Goal: Download file/media: Download file/media

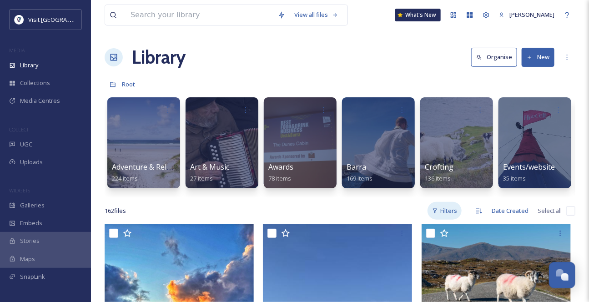
click at [429, 220] on div "Filters" at bounding box center [444, 211] width 34 height 18
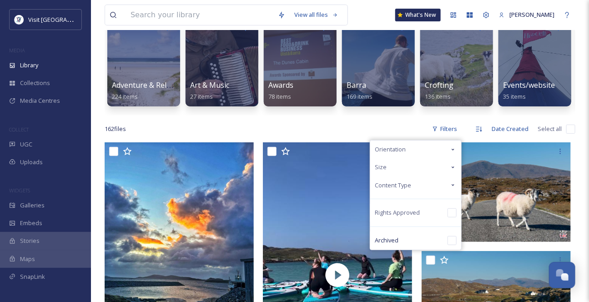
scroll to position [82, 0]
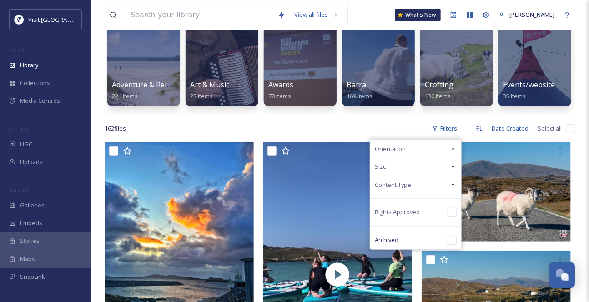
click at [449, 188] on icon at bounding box center [452, 184] width 7 height 7
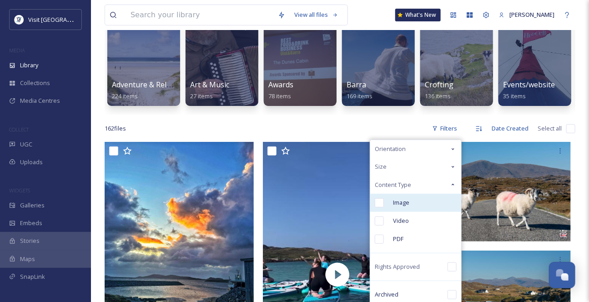
click at [393, 207] on span "Image" at bounding box center [401, 202] width 16 height 9
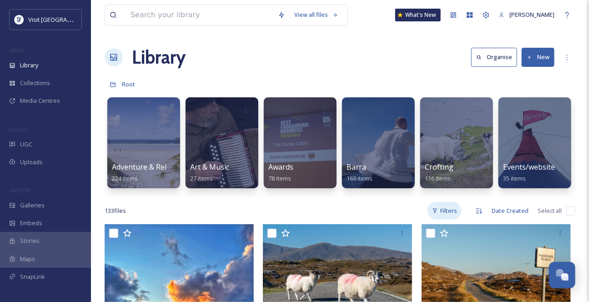
click at [439, 220] on div "Filters" at bounding box center [444, 211] width 34 height 18
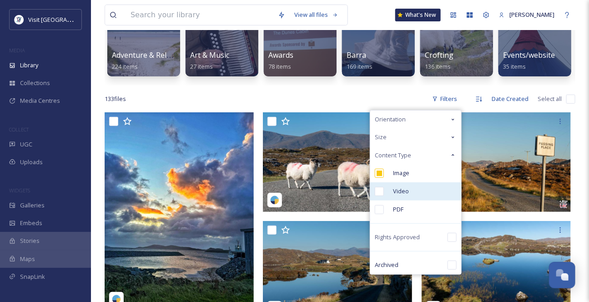
scroll to position [124, 0]
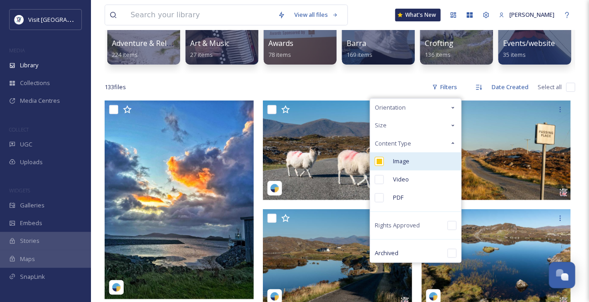
click at [375, 166] on input "checkbox" at bounding box center [379, 161] width 9 height 9
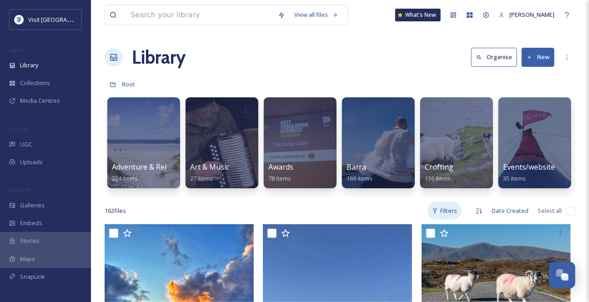
click at [441, 220] on div "Filters" at bounding box center [444, 211] width 34 height 18
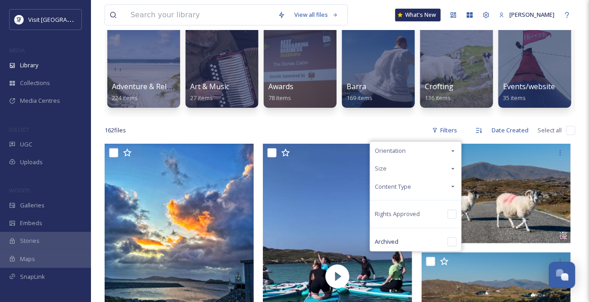
scroll to position [165, 0]
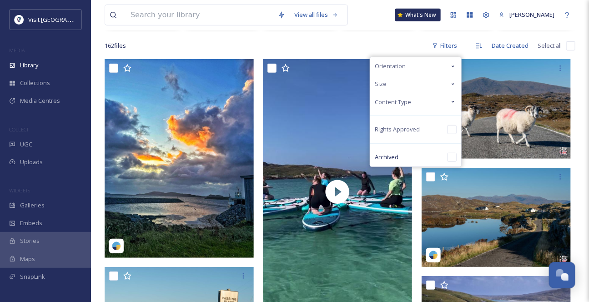
click at [449, 105] on icon at bounding box center [452, 101] width 7 height 7
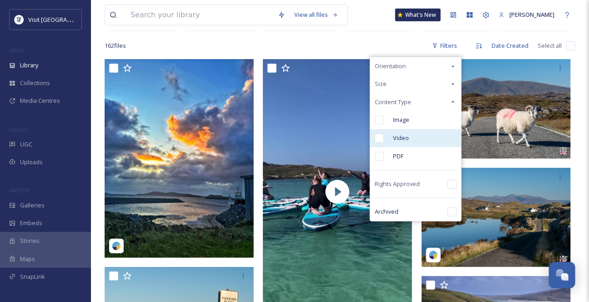
click at [375, 143] on input "checkbox" at bounding box center [379, 138] width 9 height 9
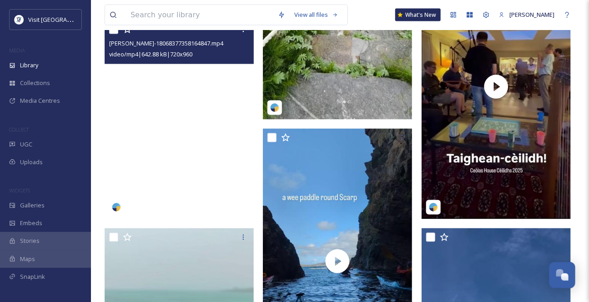
scroll to position [537, 0]
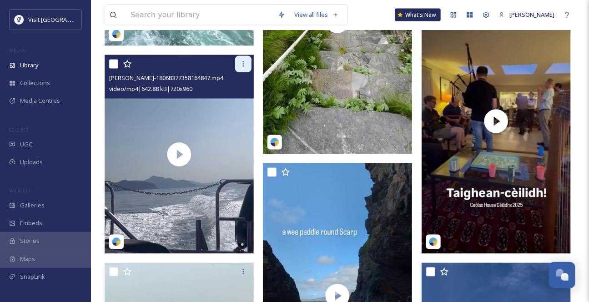
click at [245, 68] on icon at bounding box center [243, 63] width 7 height 7
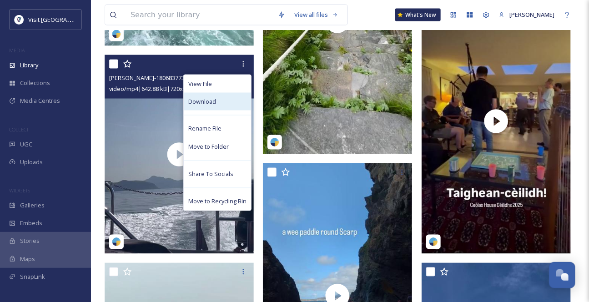
click at [213, 110] on div "Download" at bounding box center [217, 102] width 67 height 18
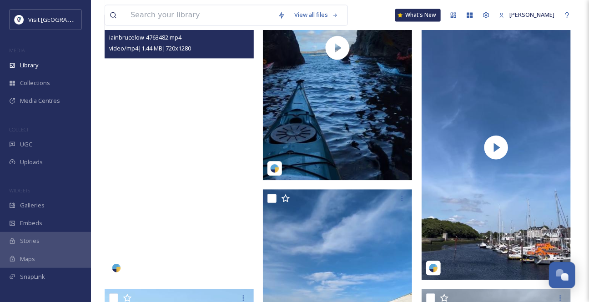
scroll to position [744, 0]
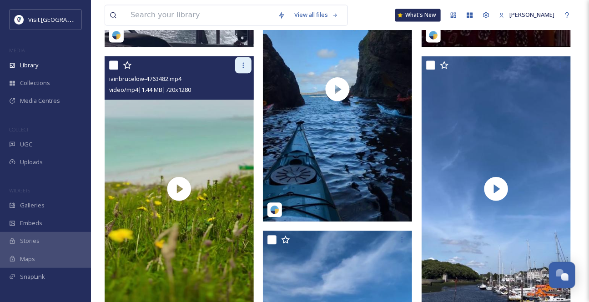
click at [241, 69] on icon at bounding box center [243, 64] width 7 height 7
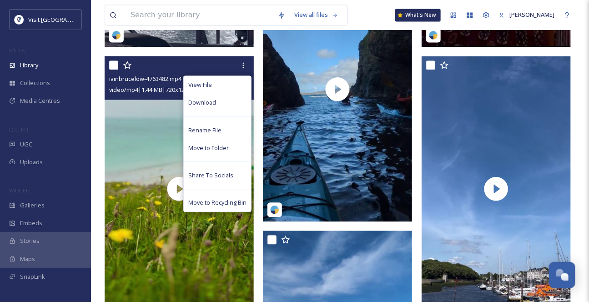
click at [210, 111] on div "Download" at bounding box center [217, 103] width 67 height 18
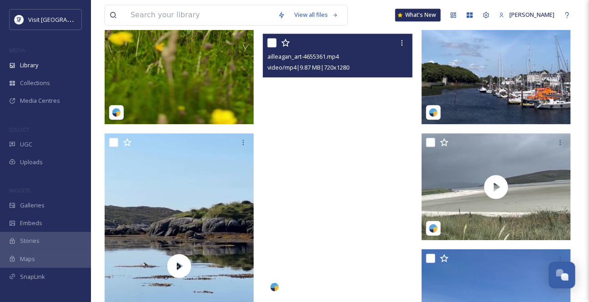
scroll to position [950, 0]
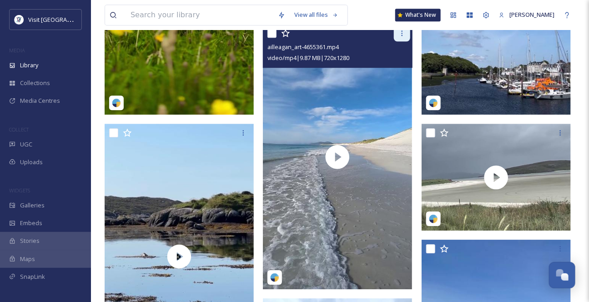
click at [404, 41] on div at bounding box center [402, 33] width 16 height 16
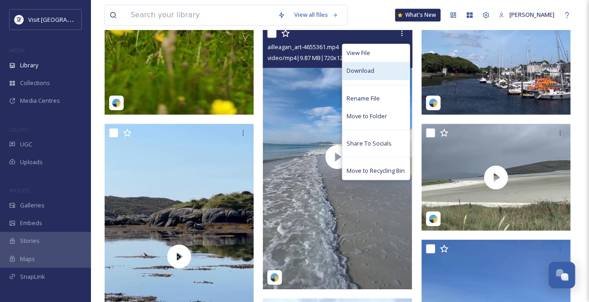
click at [372, 80] on div "Download" at bounding box center [375, 71] width 67 height 18
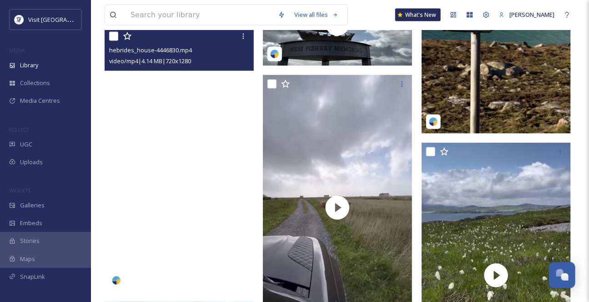
scroll to position [1860, 0]
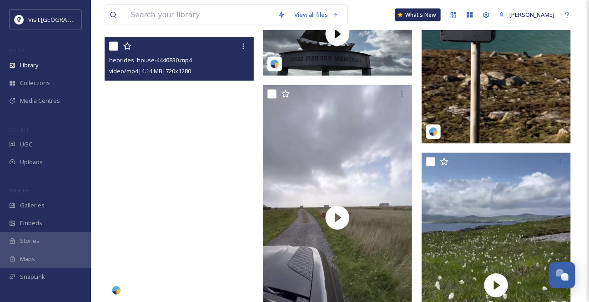
click at [173, 178] on video "hebrides_house-4446830.mp4" at bounding box center [179, 169] width 149 height 265
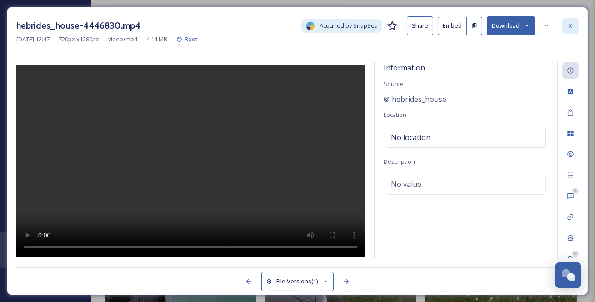
click at [572, 24] on icon at bounding box center [570, 25] width 7 height 7
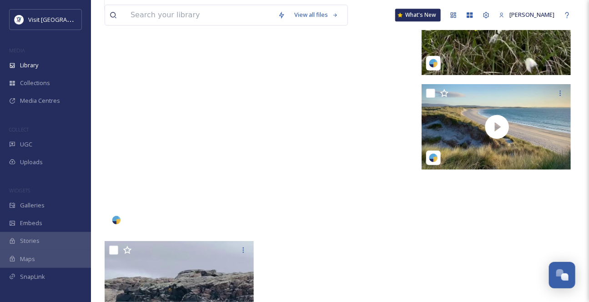
scroll to position [2225, 0]
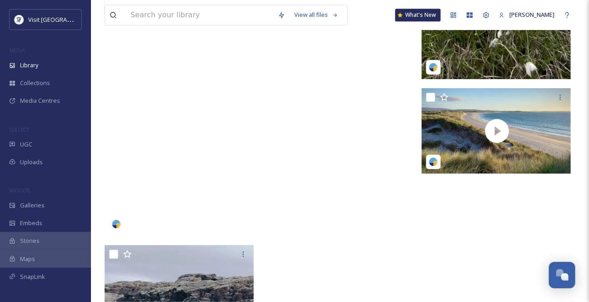
click at [182, 138] on video "melo.fantasia-4390246.mp4" at bounding box center [179, 103] width 149 height 265
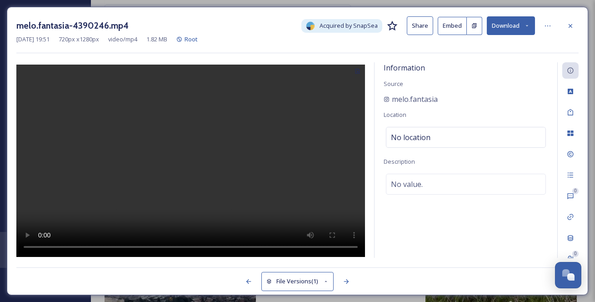
click at [522, 21] on button "Download" at bounding box center [511, 25] width 48 height 19
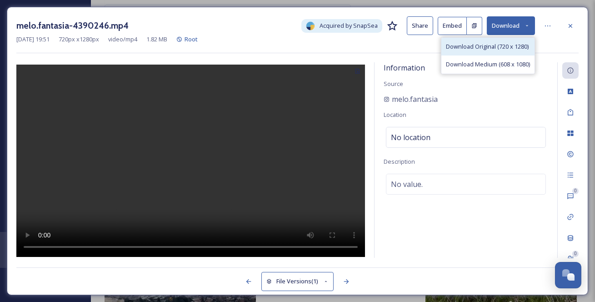
click at [504, 50] on span "Download Original (720 x 1280)" at bounding box center [487, 46] width 83 height 9
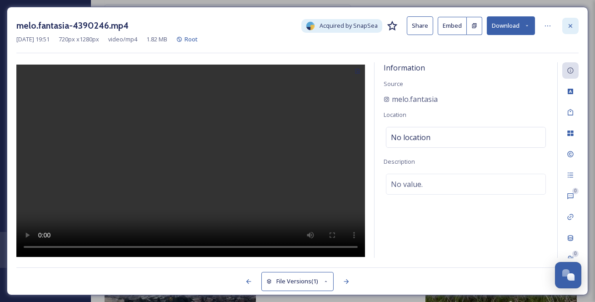
click at [572, 26] on icon at bounding box center [570, 25] width 7 height 7
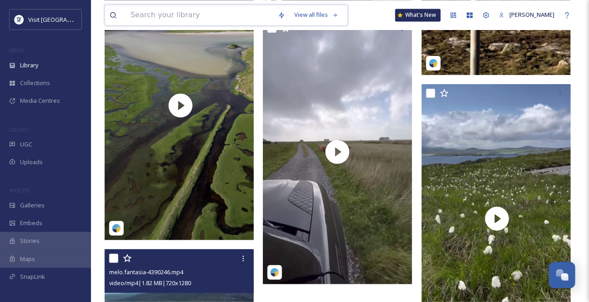
click at [178, 17] on input at bounding box center [199, 15] width 147 height 20
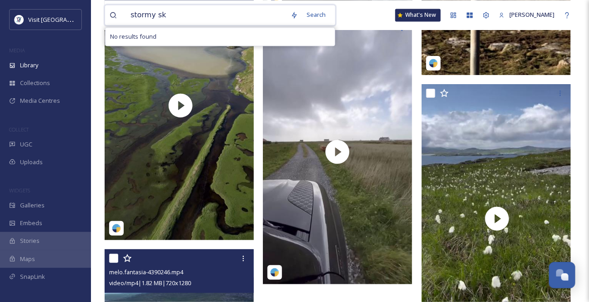
type input "stormy sky"
drag, startPoint x: 176, startPoint y: 16, endPoint x: 166, endPoint y: 17, distance: 10.0
click at [165, 17] on div "stormy sky" at bounding box center [213, 15] width 174 height 20
click at [164, 16] on span "stormy sky" at bounding box center [145, 14] width 38 height 13
type input "i"
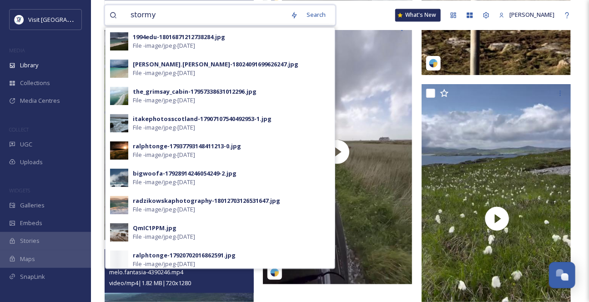
type input "storm"
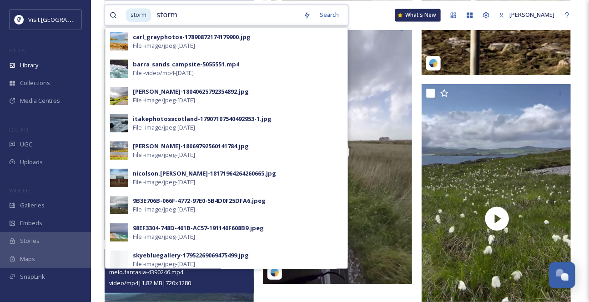
type input "stormy"
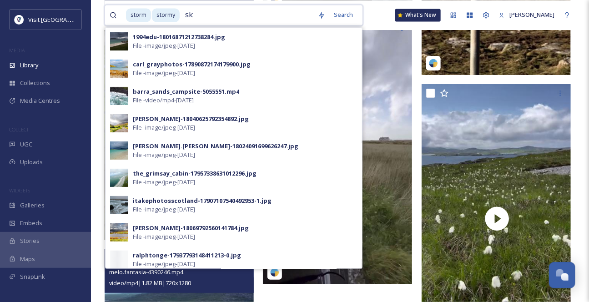
type input "sky"
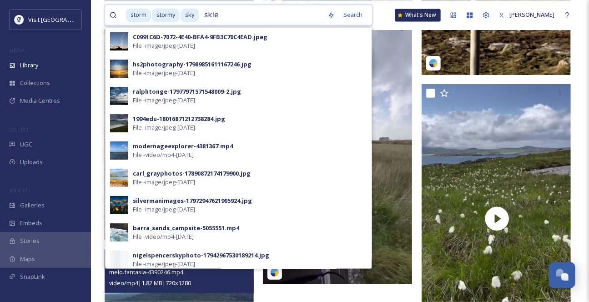
type input "skies"
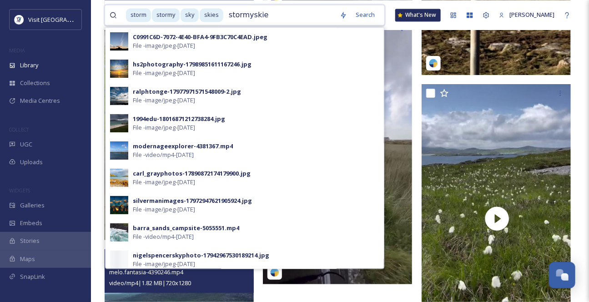
type input "stormyskies"
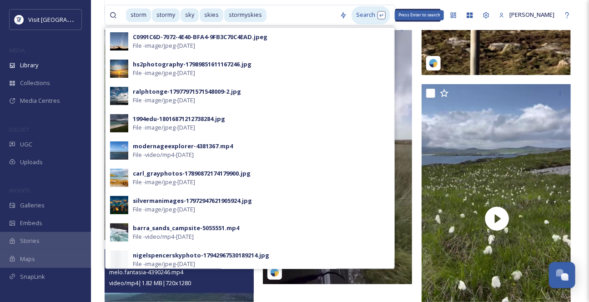
click at [352, 16] on div "Search Press Enter to search" at bounding box center [371, 15] width 39 height 18
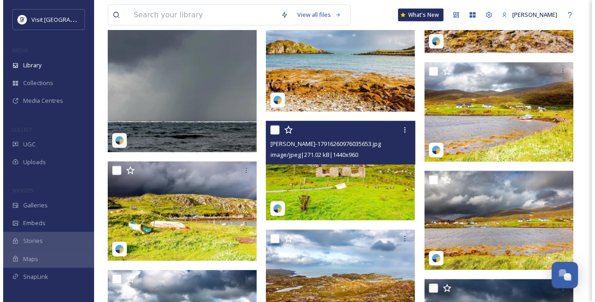
scroll to position [331, 0]
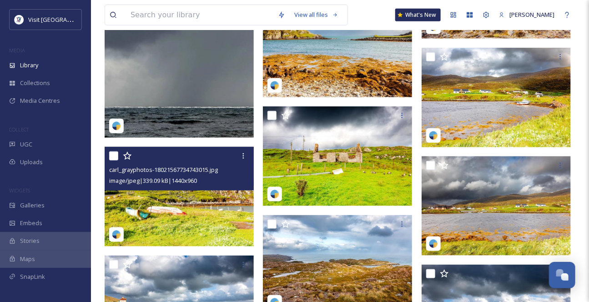
click at [206, 223] on img at bounding box center [179, 197] width 149 height 100
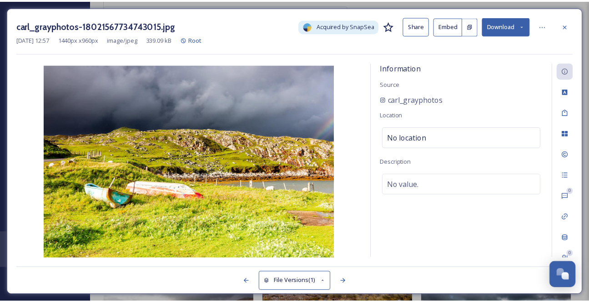
scroll to position [334, 0]
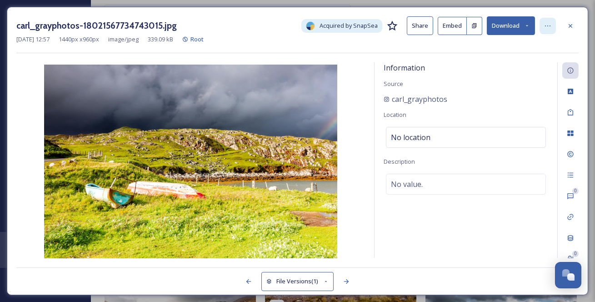
click at [552, 27] on div at bounding box center [548, 26] width 16 height 16
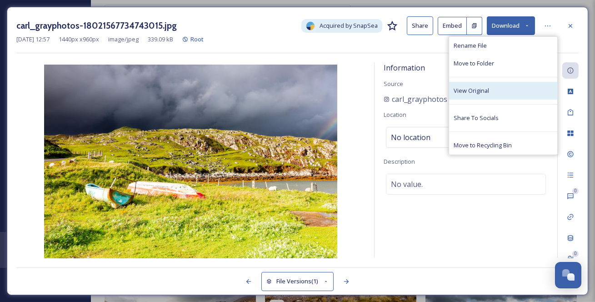
click at [512, 97] on div "View Original" at bounding box center [503, 91] width 108 height 18
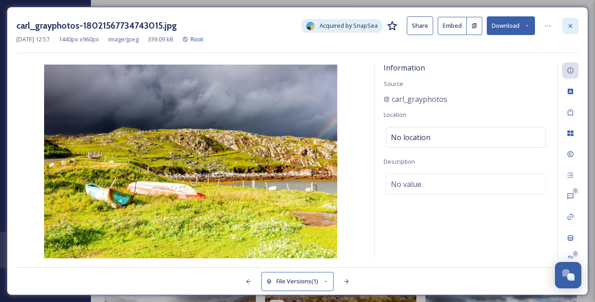
click at [573, 24] on icon at bounding box center [570, 25] width 7 height 7
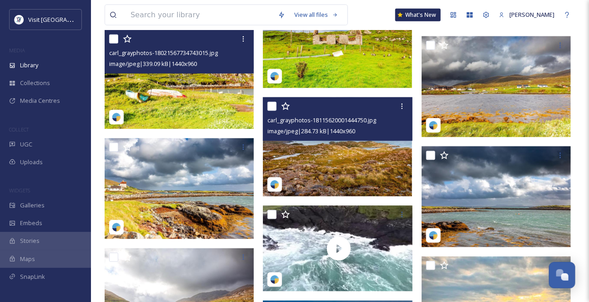
scroll to position [499, 0]
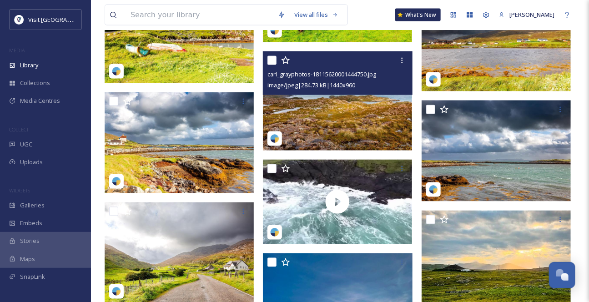
click at [346, 127] on img at bounding box center [337, 101] width 149 height 100
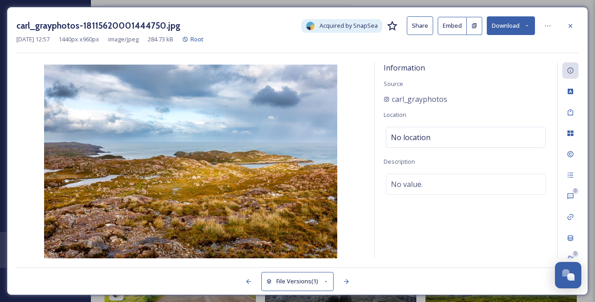
click at [574, 27] on icon at bounding box center [570, 25] width 7 height 7
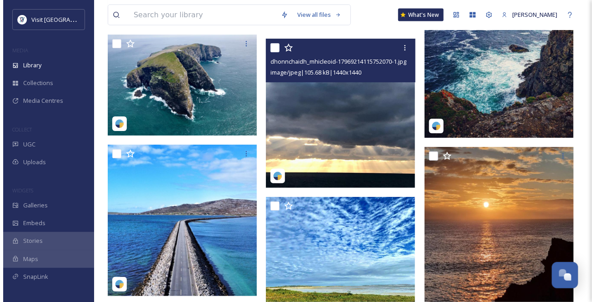
scroll to position [5708, 0]
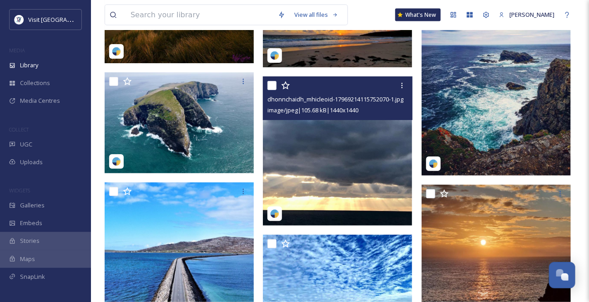
click at [361, 158] on img at bounding box center [337, 150] width 149 height 149
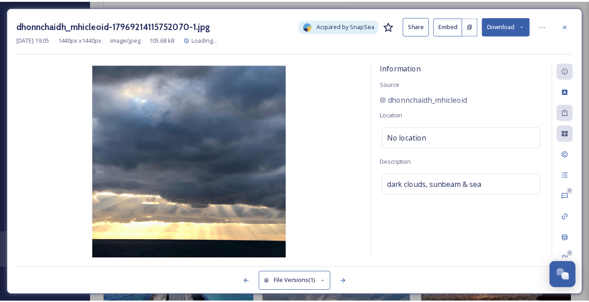
scroll to position [5711, 0]
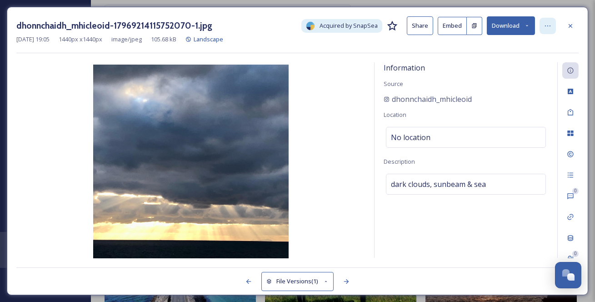
click at [549, 25] on icon at bounding box center [547, 25] width 7 height 7
click at [524, 25] on icon at bounding box center [527, 26] width 6 height 6
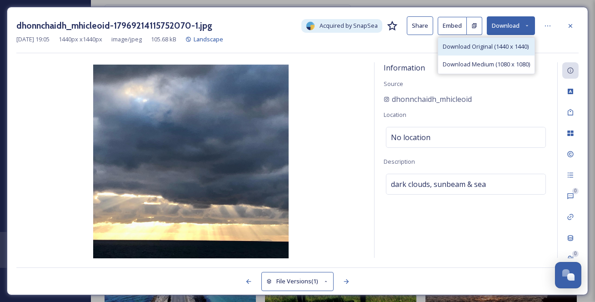
click at [488, 44] on span "Download Original (1440 x 1440)" at bounding box center [486, 46] width 86 height 9
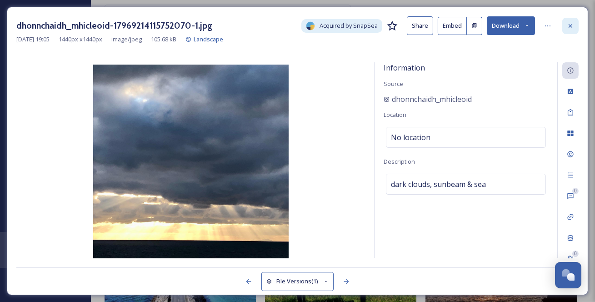
click at [574, 27] on icon at bounding box center [570, 25] width 7 height 7
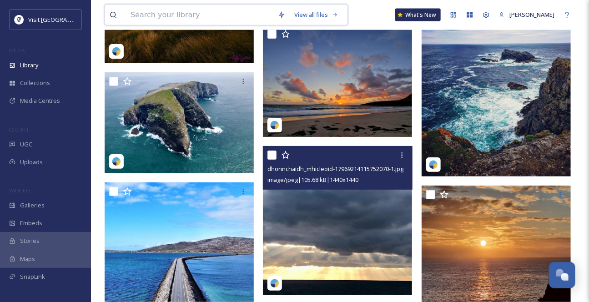
click at [173, 23] on input at bounding box center [199, 15] width 147 height 20
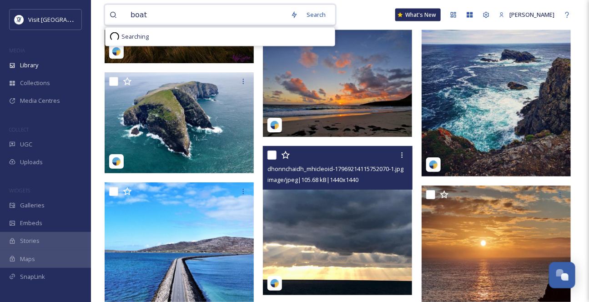
type input "boat"
type input "sea"
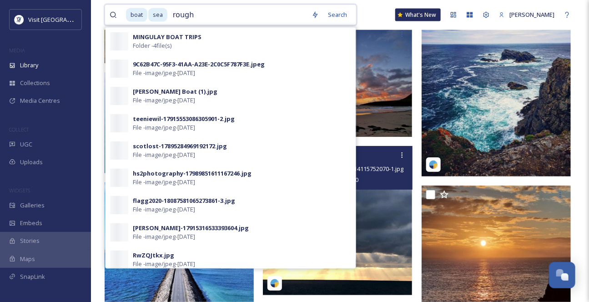
type input "rough"
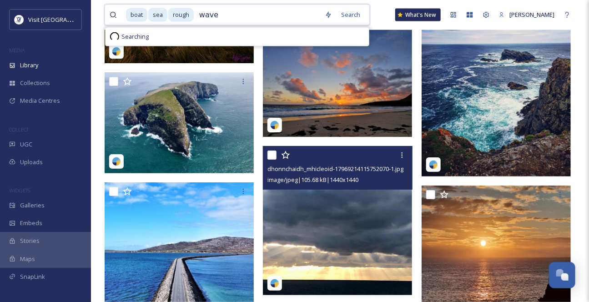
type input "waves"
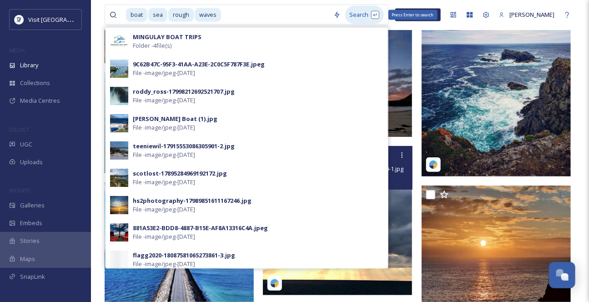
click at [355, 21] on div "Search Press Enter to search" at bounding box center [364, 15] width 39 height 18
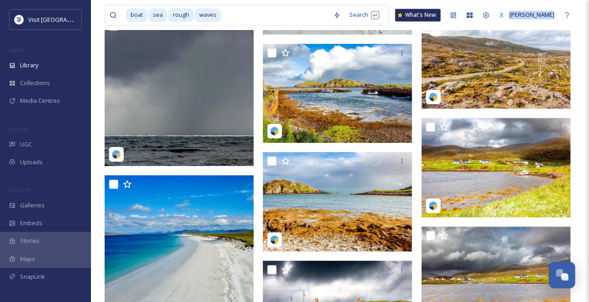
scroll to position [744, 0]
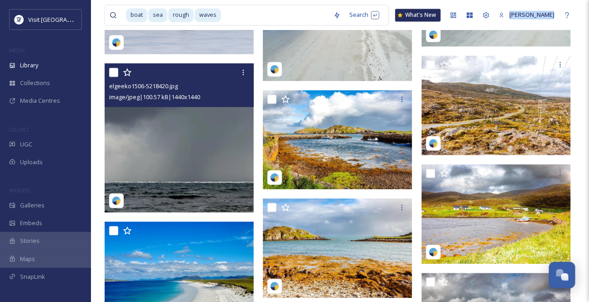
click at [237, 135] on img at bounding box center [179, 137] width 149 height 149
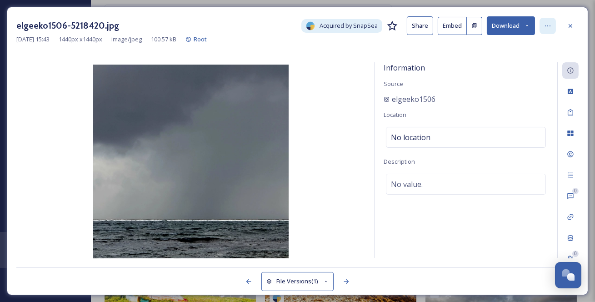
click at [548, 30] on icon at bounding box center [547, 25] width 7 height 7
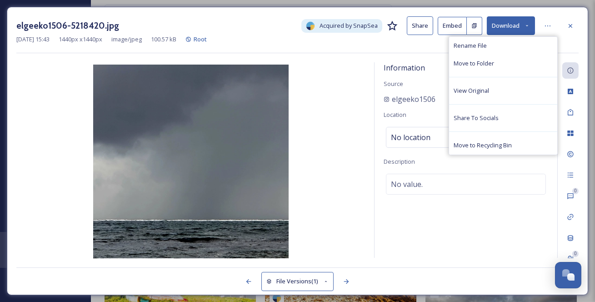
click at [506, 30] on button "Download" at bounding box center [511, 25] width 48 height 19
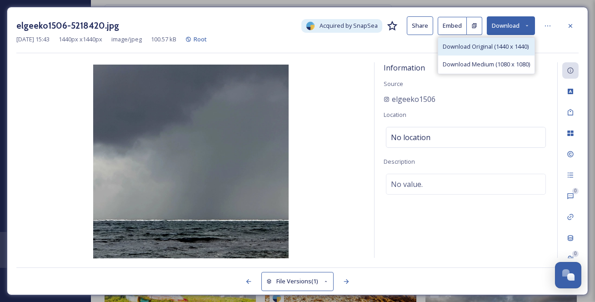
click at [481, 51] on span "Download Original (1440 x 1440)" at bounding box center [486, 46] width 86 height 9
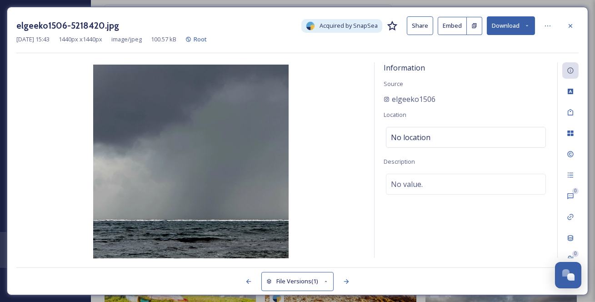
drag, startPoint x: 574, startPoint y: 26, endPoint x: 526, endPoint y: 32, distance: 49.1
click at [574, 25] on icon at bounding box center [570, 25] width 7 height 7
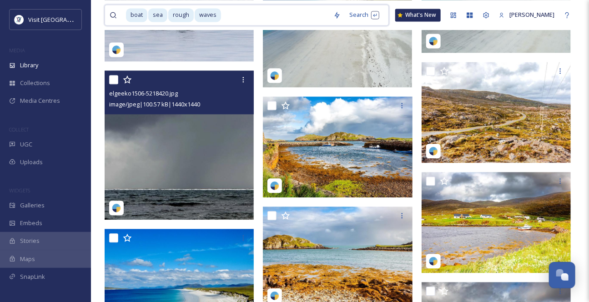
click at [256, 15] on input at bounding box center [275, 15] width 107 height 20
drag, startPoint x: 260, startPoint y: 17, endPoint x: 92, endPoint y: 20, distance: 167.8
type input "w"
type input "r"
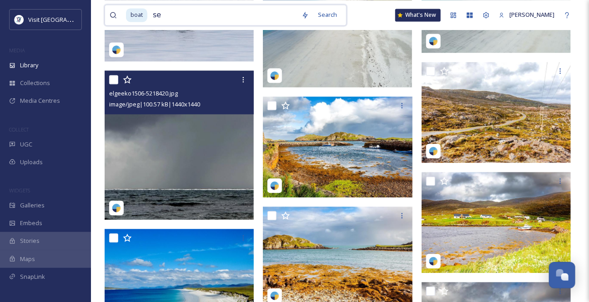
type input "s"
type input "b"
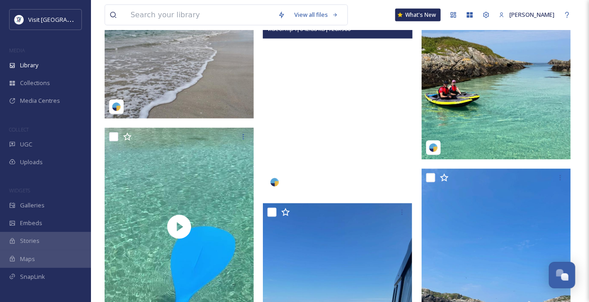
scroll to position [1653, 0]
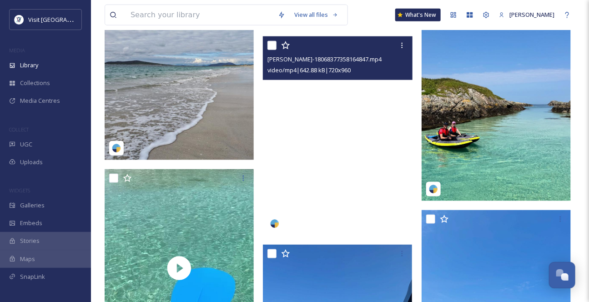
click at [380, 114] on video "sarah_summitsnaps-18068377358164847.mp4" at bounding box center [337, 135] width 149 height 199
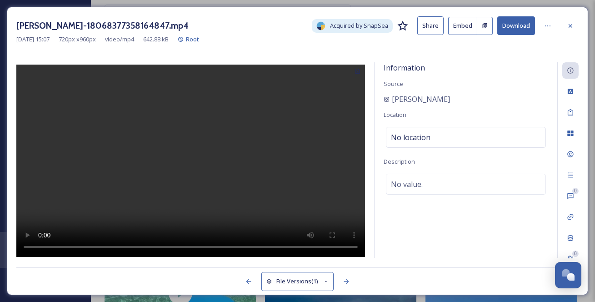
click at [525, 27] on button "Download" at bounding box center [516, 25] width 38 height 19
click at [569, 26] on icon at bounding box center [570, 25] width 7 height 7
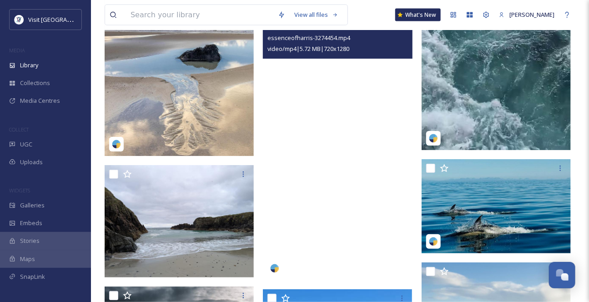
scroll to position [7110, 0]
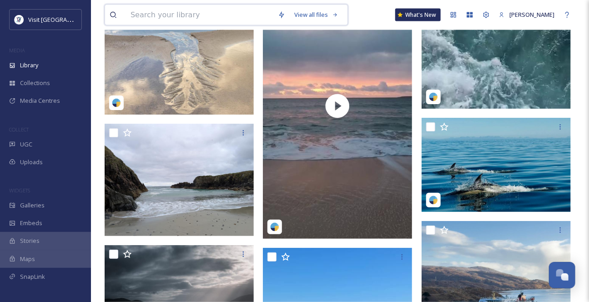
drag, startPoint x: 154, startPoint y: 13, endPoint x: 168, endPoint y: 10, distance: 14.0
click at [155, 13] on input at bounding box center [199, 15] width 147 height 20
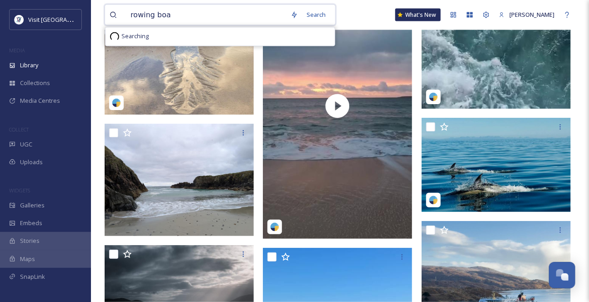
type input "rowing boat"
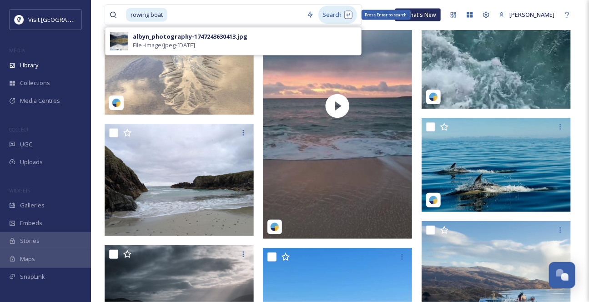
click at [340, 13] on div "Search Press Enter to search" at bounding box center [337, 15] width 39 height 18
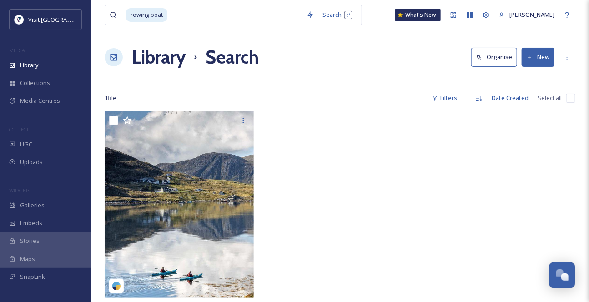
click at [376, 4] on div "rowing boat Search What's New [PERSON_NAME]" at bounding box center [340, 15] width 471 height 30
click at [206, 18] on input at bounding box center [235, 15] width 134 height 20
type input "boat"
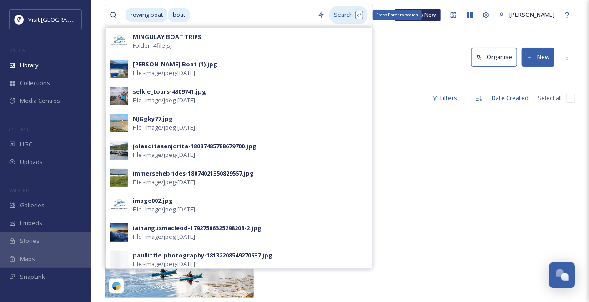
click at [346, 18] on div "Search Press Enter to search" at bounding box center [348, 15] width 39 height 18
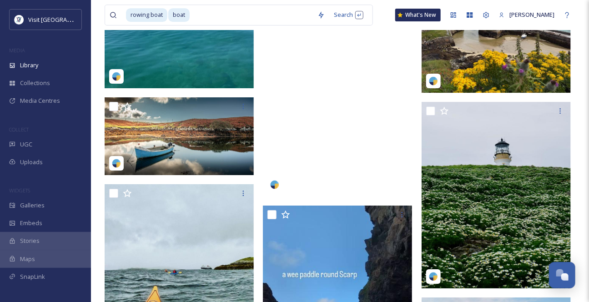
scroll to position [1116, 0]
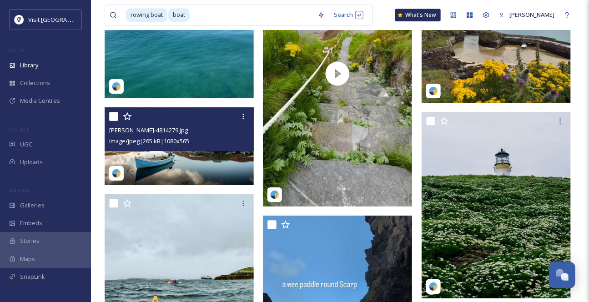
click at [192, 180] on img at bounding box center [179, 146] width 149 height 78
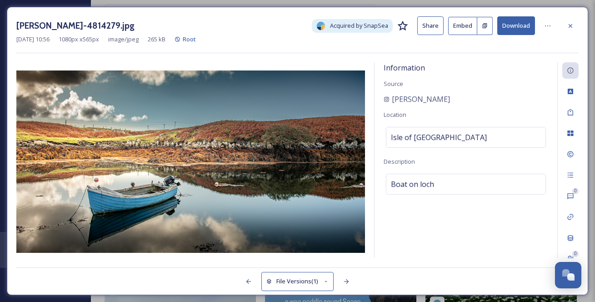
click at [530, 29] on button "Download" at bounding box center [516, 25] width 38 height 19
click at [572, 29] on icon at bounding box center [570, 25] width 7 height 7
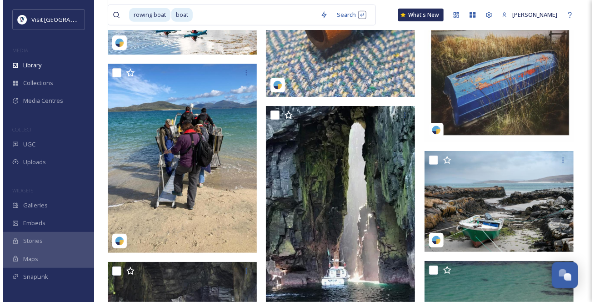
scroll to position [2893, 0]
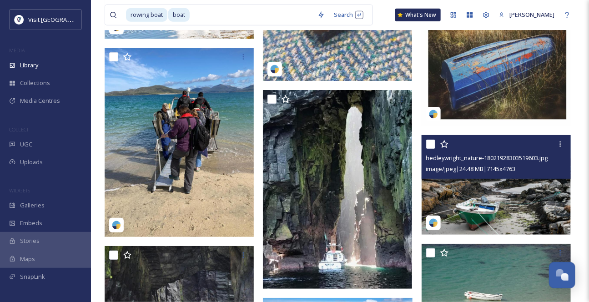
click at [478, 204] on img at bounding box center [496, 185] width 149 height 100
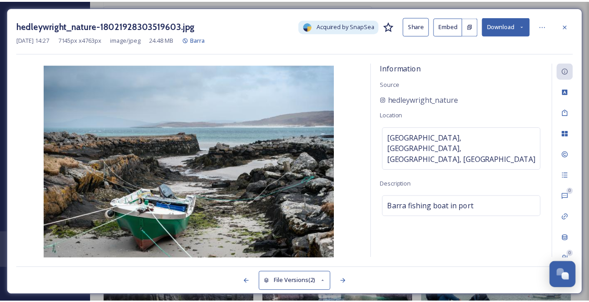
scroll to position [2894, 0]
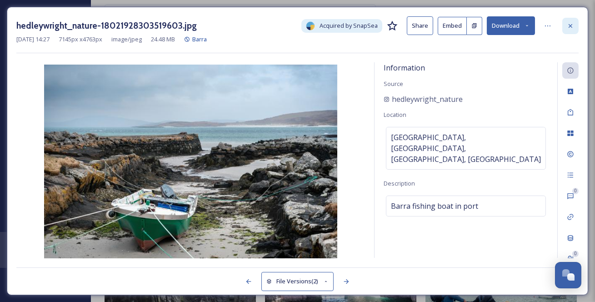
click at [571, 26] on icon at bounding box center [571, 26] width 4 height 4
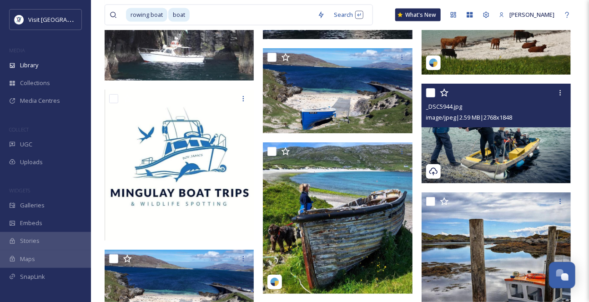
scroll to position [3225, 0]
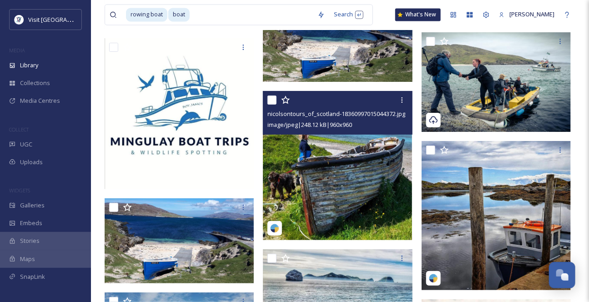
click at [357, 177] on img at bounding box center [337, 165] width 149 height 149
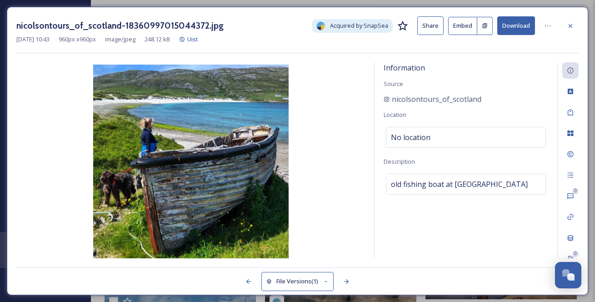
click at [571, 29] on icon at bounding box center [570, 25] width 7 height 7
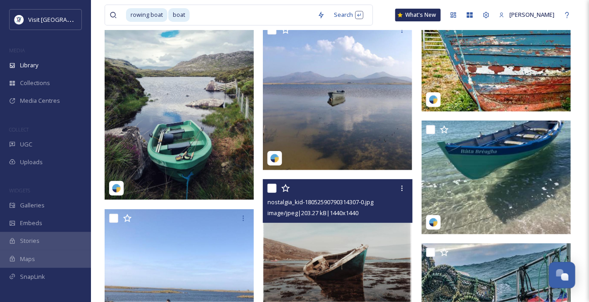
scroll to position [3887, 0]
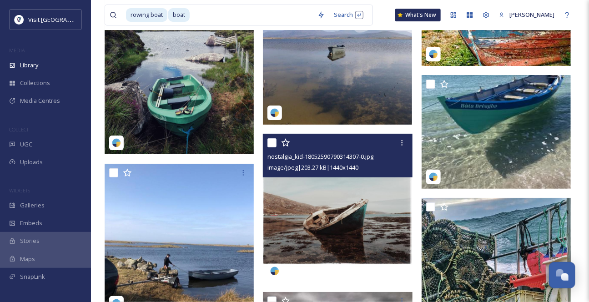
click at [362, 247] on img at bounding box center [337, 208] width 149 height 149
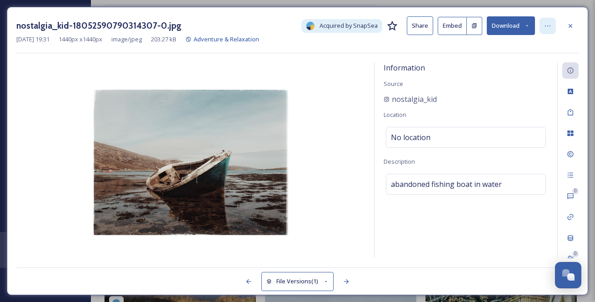
click at [551, 26] on icon at bounding box center [547, 25] width 5 height 1
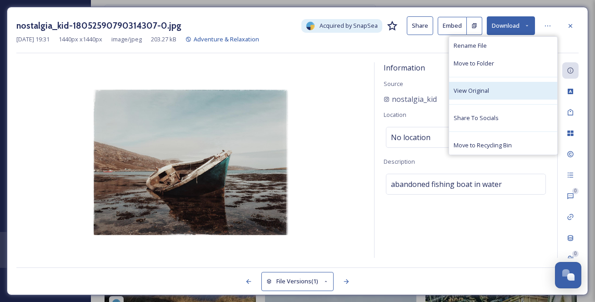
click at [487, 100] on div "View Original" at bounding box center [503, 91] width 108 height 18
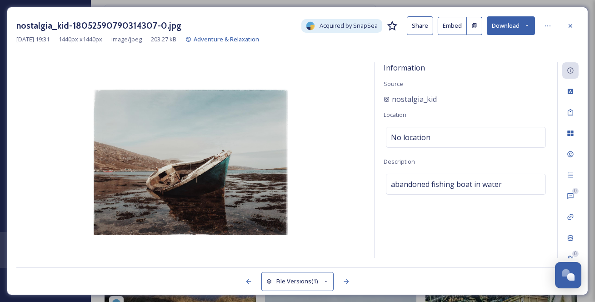
click at [525, 22] on button "Download" at bounding box center [511, 25] width 48 height 19
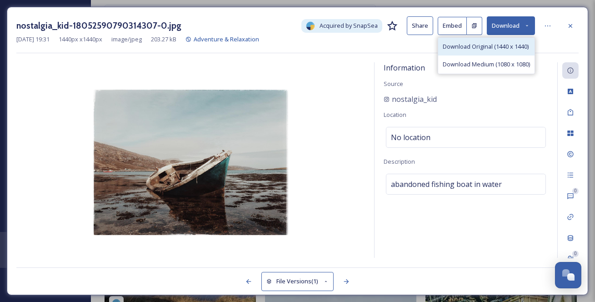
click at [509, 49] on span "Download Original (1440 x 1440)" at bounding box center [486, 46] width 86 height 9
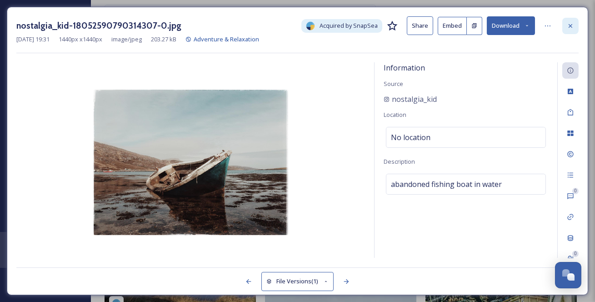
click at [568, 26] on icon at bounding box center [570, 25] width 7 height 7
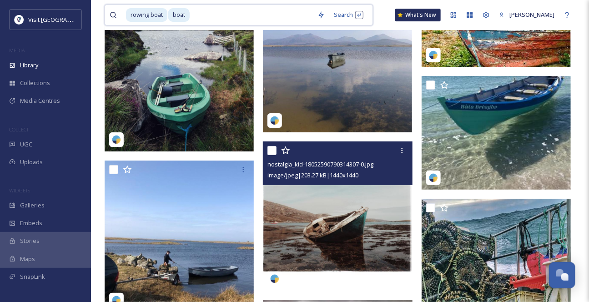
click at [231, 16] on input at bounding box center [252, 15] width 122 height 20
type input "b"
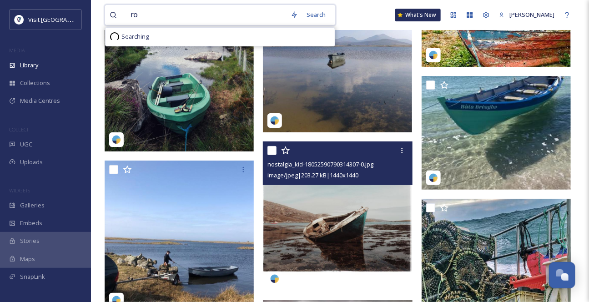
type input "r"
type input "caves"
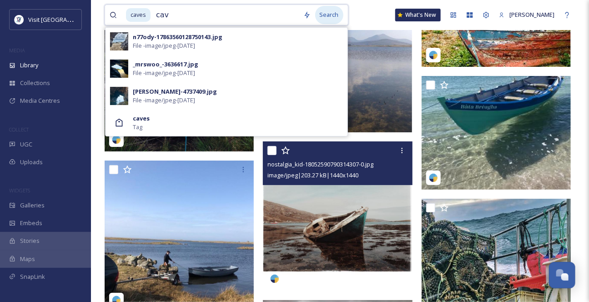
type input "cave"
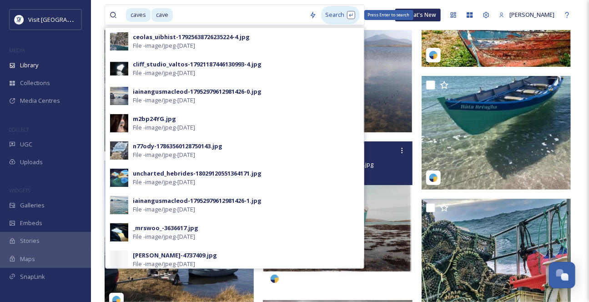
click at [349, 11] on div "Search Press Enter to search" at bounding box center [340, 15] width 39 height 18
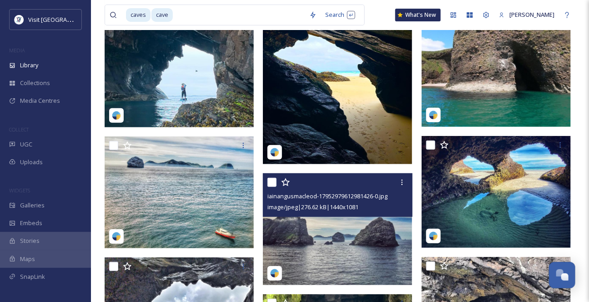
scroll to position [82, 0]
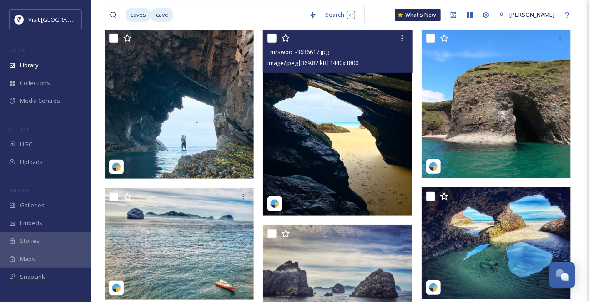
click at [382, 168] on img at bounding box center [337, 122] width 149 height 186
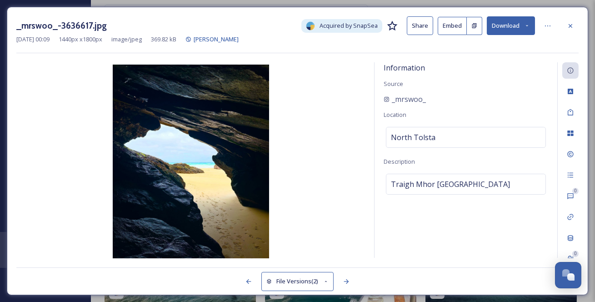
click at [573, 28] on icon at bounding box center [570, 25] width 7 height 7
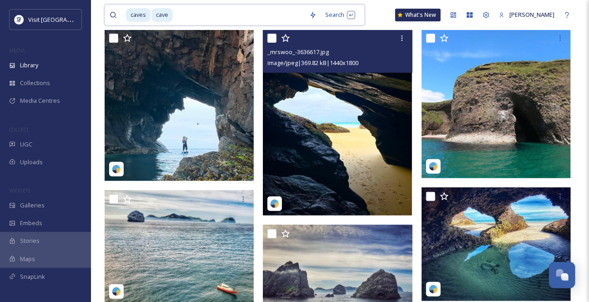
click at [191, 17] on input at bounding box center [239, 15] width 131 height 20
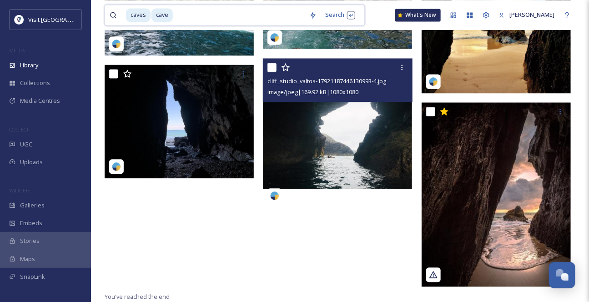
scroll to position [661, 0]
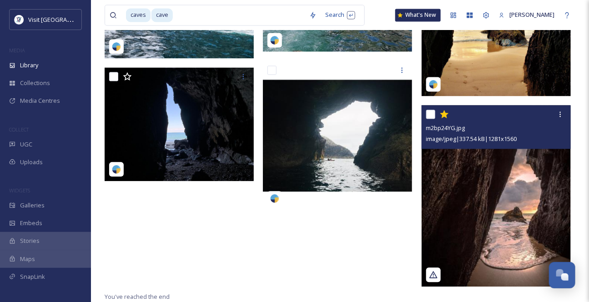
click at [516, 203] on img at bounding box center [496, 196] width 149 height 182
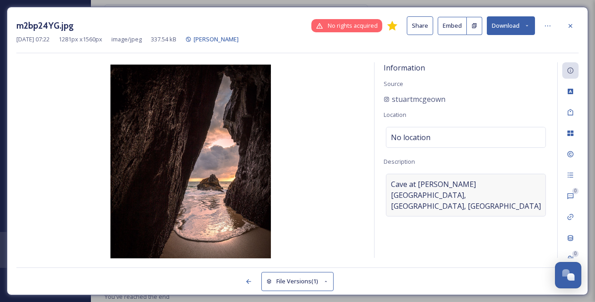
scroll to position [605, 0]
click at [569, 25] on icon at bounding box center [570, 25] width 7 height 7
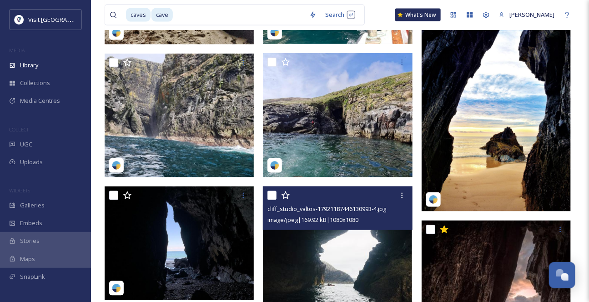
scroll to position [539, 0]
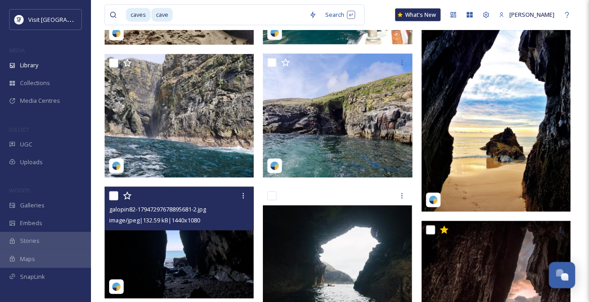
click at [197, 261] on img at bounding box center [179, 243] width 149 height 112
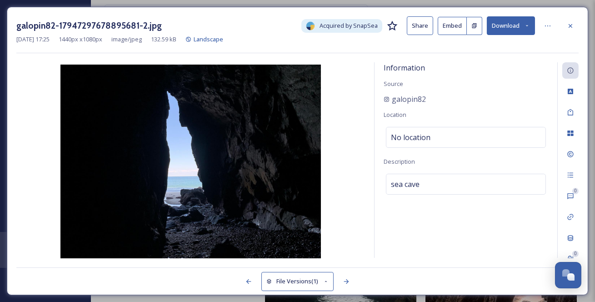
click at [572, 29] on icon at bounding box center [570, 25] width 7 height 7
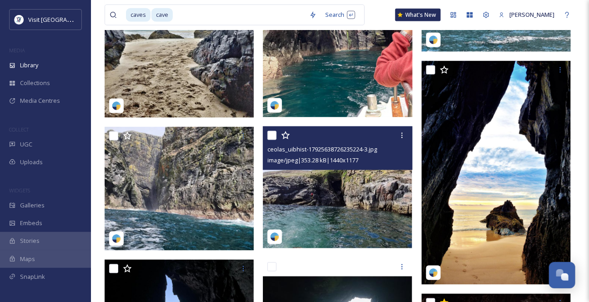
scroll to position [457, 0]
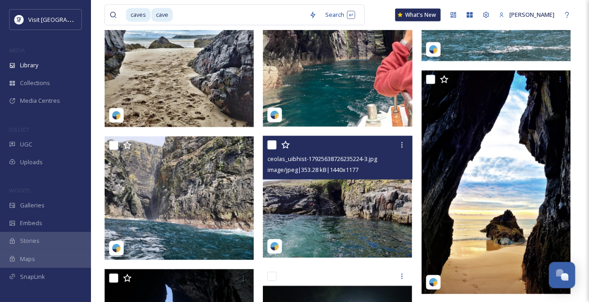
click at [356, 226] on img at bounding box center [337, 197] width 149 height 122
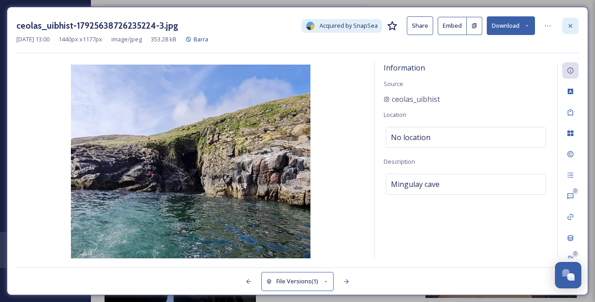
click at [569, 27] on icon at bounding box center [571, 26] width 4 height 4
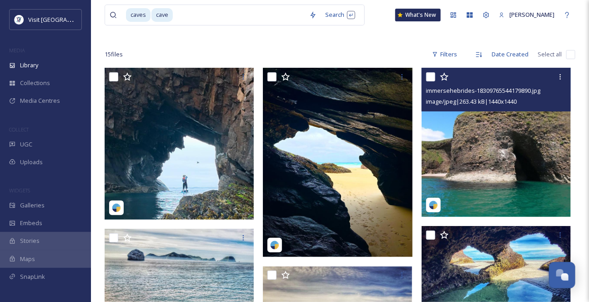
scroll to position [2, 0]
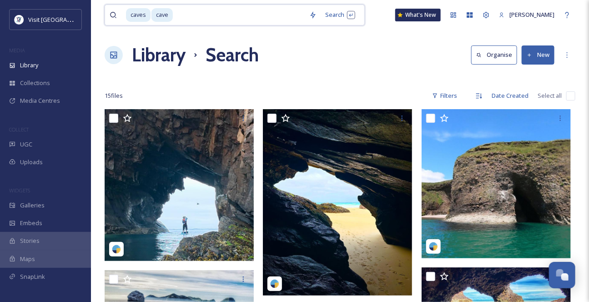
click at [185, 19] on input at bounding box center [239, 15] width 131 height 20
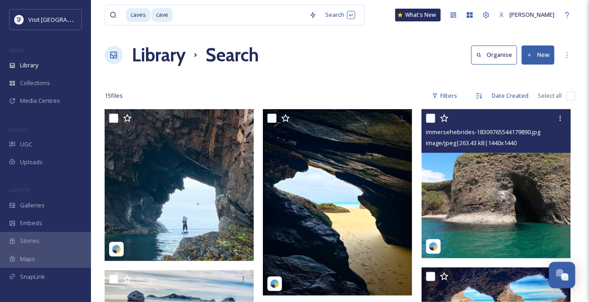
click at [502, 191] on img at bounding box center [496, 183] width 149 height 149
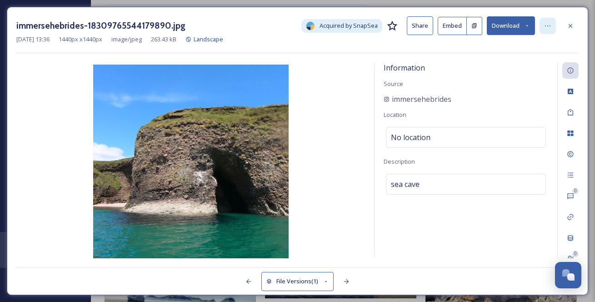
click at [548, 25] on icon at bounding box center [547, 25] width 7 height 7
click at [567, 24] on icon at bounding box center [570, 25] width 7 height 7
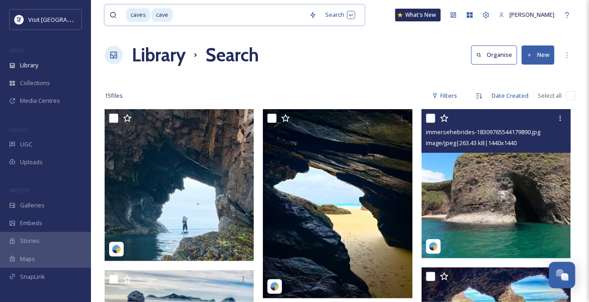
click at [205, 14] on input at bounding box center [239, 15] width 131 height 20
type input "hide"
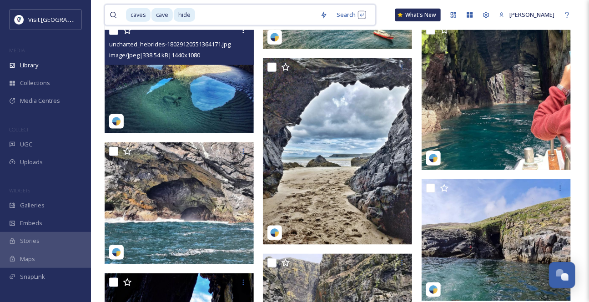
scroll to position [206, 0]
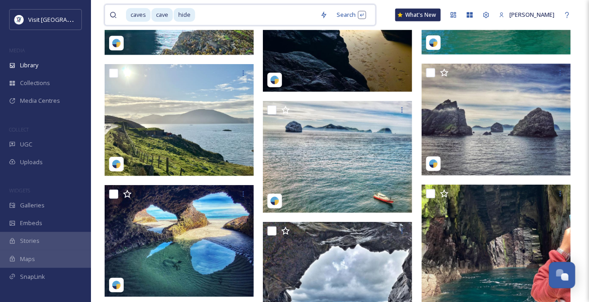
drag, startPoint x: 225, startPoint y: 20, endPoint x: 112, endPoint y: 13, distance: 112.5
click at [112, 13] on div "caves cave hide" at bounding box center [213, 15] width 206 height 20
type input "h"
type input "c"
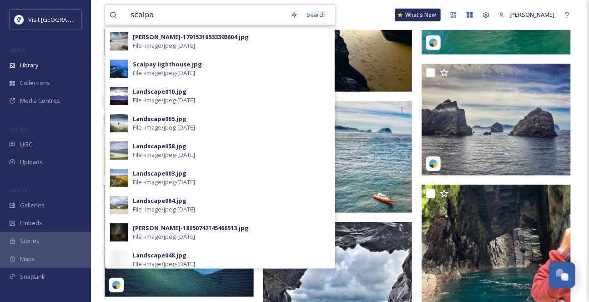
type input "scalpay"
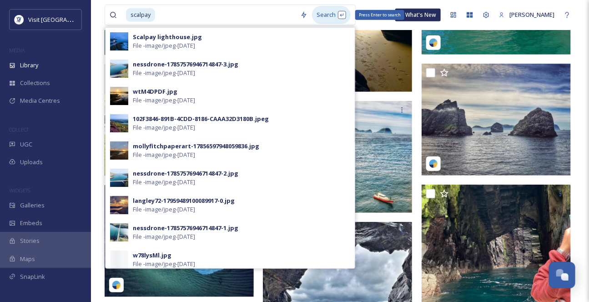
click at [334, 19] on div "Search Press Enter to search" at bounding box center [331, 15] width 39 height 18
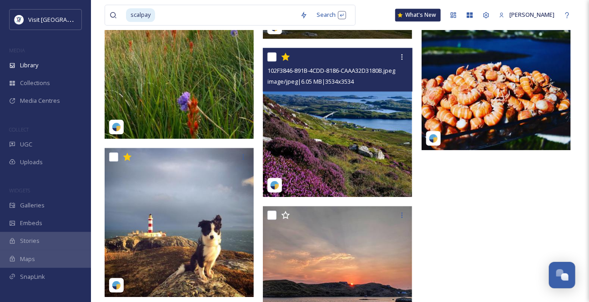
scroll to position [769, 0]
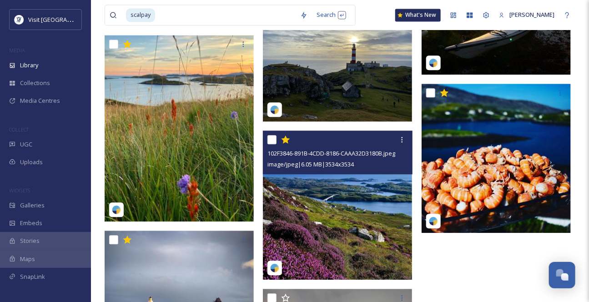
click at [354, 168] on span "image/jpeg | 6.05 MB | 3534 x 3534" at bounding box center [310, 164] width 86 height 8
click at [366, 195] on img at bounding box center [337, 205] width 149 height 149
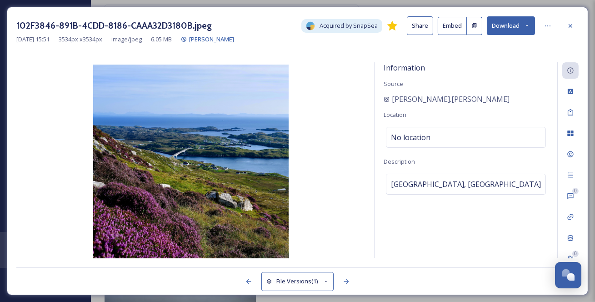
click at [525, 23] on button "Download" at bounding box center [511, 25] width 48 height 19
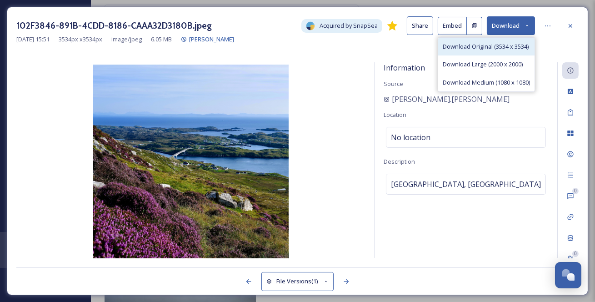
click at [499, 51] on span "Download Original (3534 x 3534)" at bounding box center [486, 46] width 86 height 9
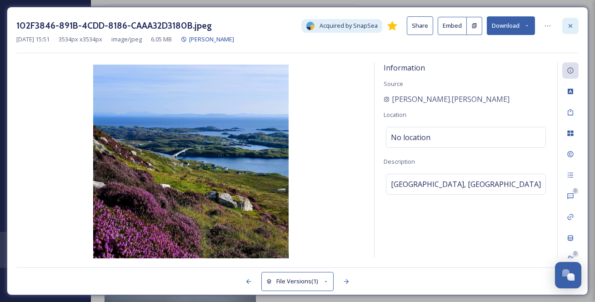
click at [573, 25] on icon at bounding box center [570, 25] width 7 height 7
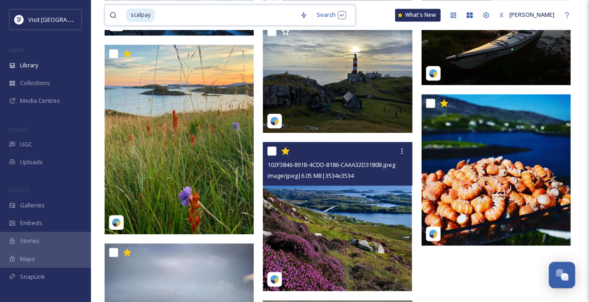
click at [190, 20] on input at bounding box center [226, 15] width 140 height 20
type input "s"
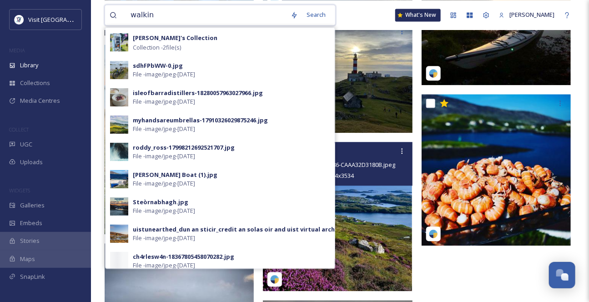
type input "walking"
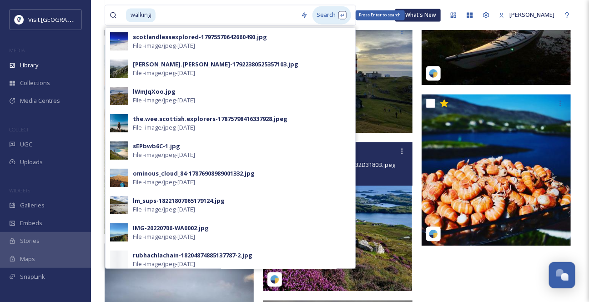
click at [327, 16] on div "Search Press Enter to search" at bounding box center [331, 15] width 39 height 18
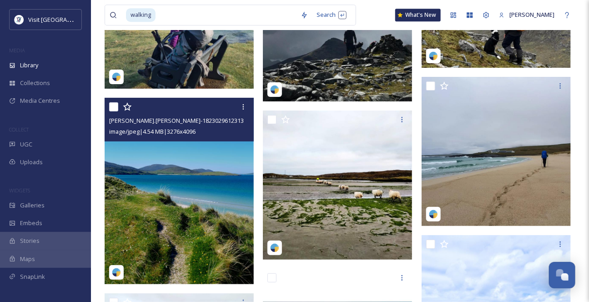
scroll to position [2243, 0]
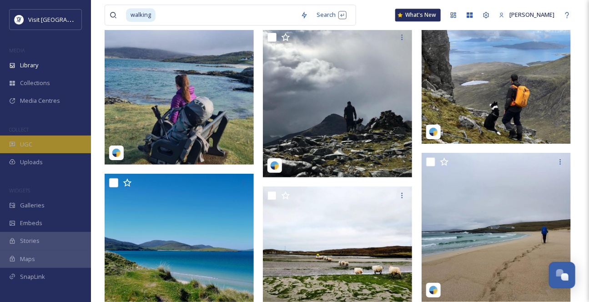
click at [68, 153] on div "UGC" at bounding box center [45, 145] width 91 height 18
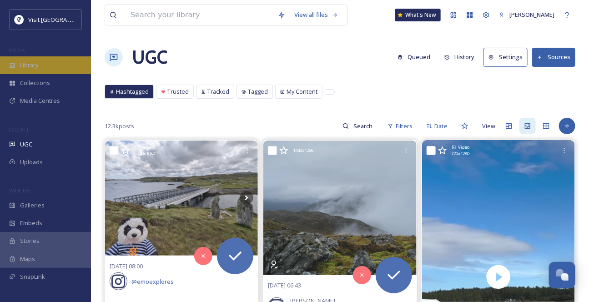
click at [54, 71] on div "Library" at bounding box center [45, 65] width 91 height 18
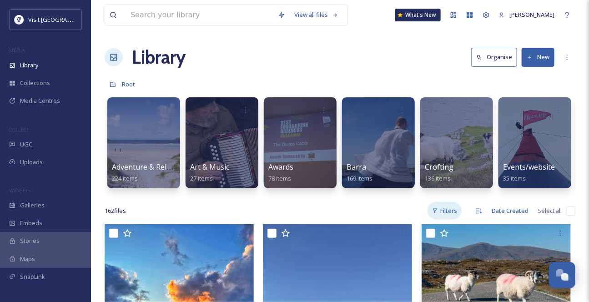
click at [432, 220] on div "Filters" at bounding box center [444, 211] width 34 height 18
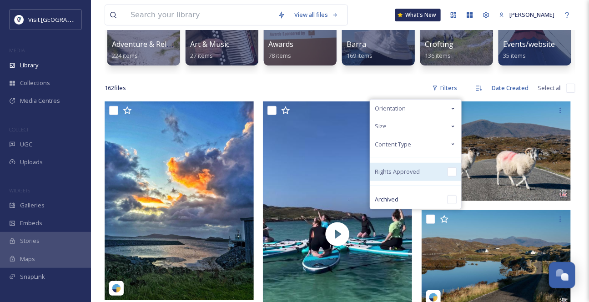
scroll to position [124, 0]
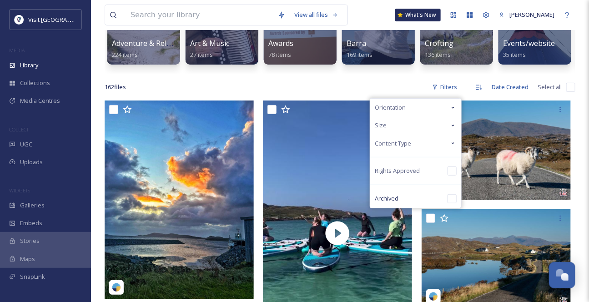
click at [449, 147] on icon at bounding box center [452, 143] width 7 height 7
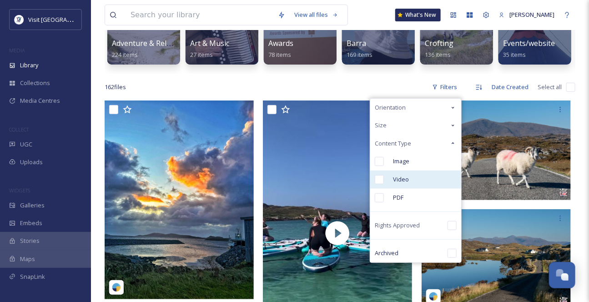
click at [375, 184] on input "checkbox" at bounding box center [379, 179] width 9 height 9
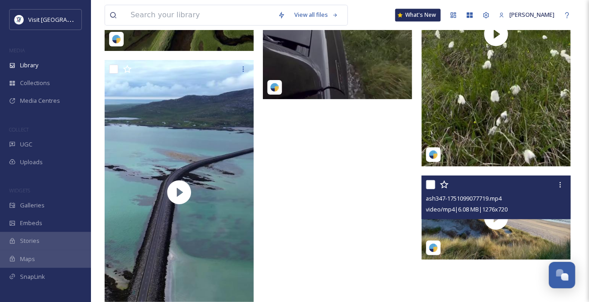
scroll to position [2114, 0]
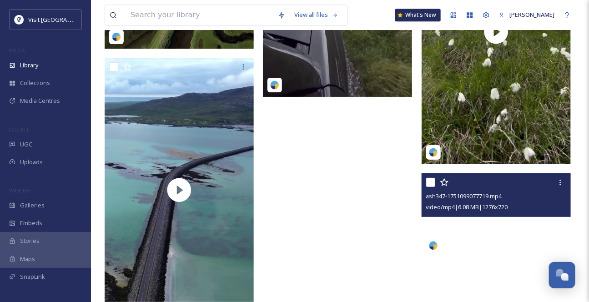
click at [500, 245] on video "ash347-1751099077719.mp4" at bounding box center [496, 215] width 149 height 84
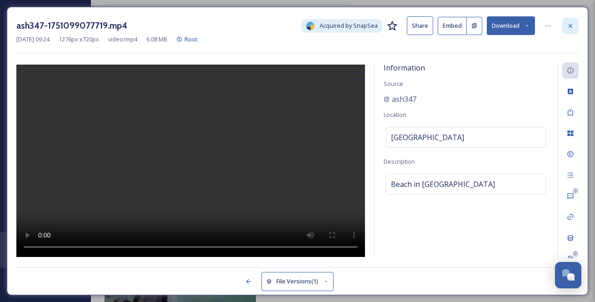
click at [569, 30] on icon at bounding box center [570, 25] width 7 height 7
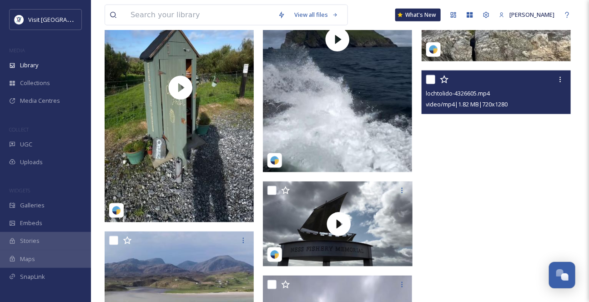
scroll to position [1700, 0]
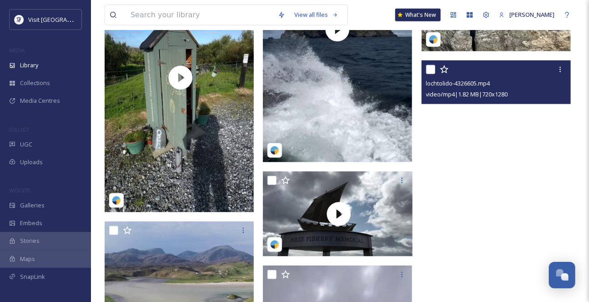
click at [505, 220] on video "lochtolido-4326605.mp4" at bounding box center [496, 192] width 149 height 265
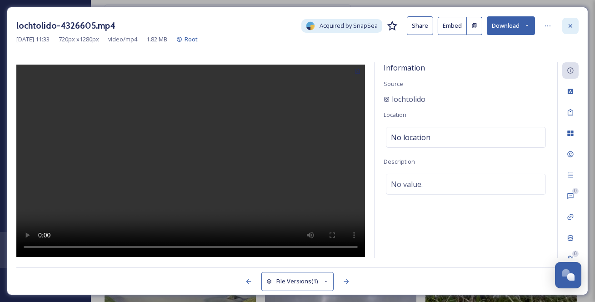
click at [573, 29] on icon at bounding box center [570, 25] width 7 height 7
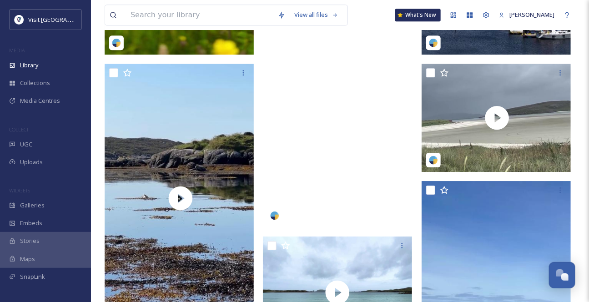
scroll to position [998, 0]
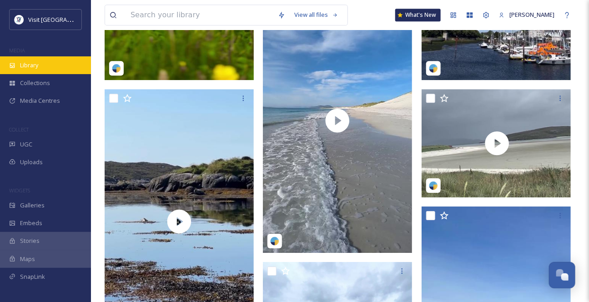
click at [38, 70] on span "Library" at bounding box center [29, 65] width 18 height 9
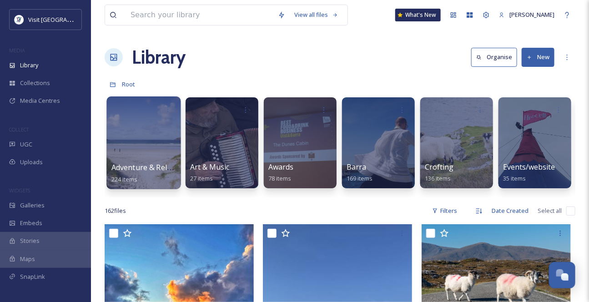
click at [132, 160] on div at bounding box center [143, 142] width 74 height 93
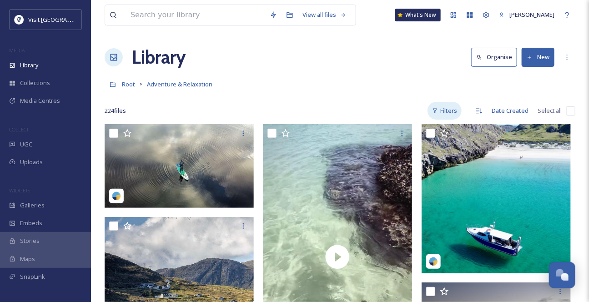
click at [443, 118] on div "Filters" at bounding box center [444, 111] width 34 height 18
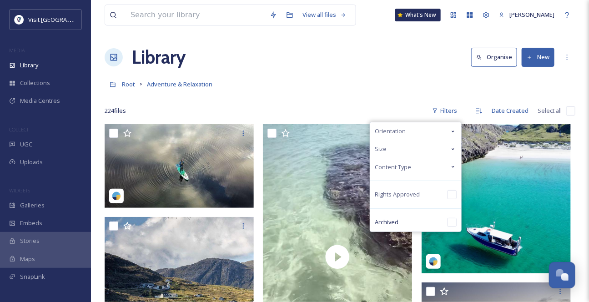
click at [449, 171] on icon at bounding box center [452, 166] width 7 height 7
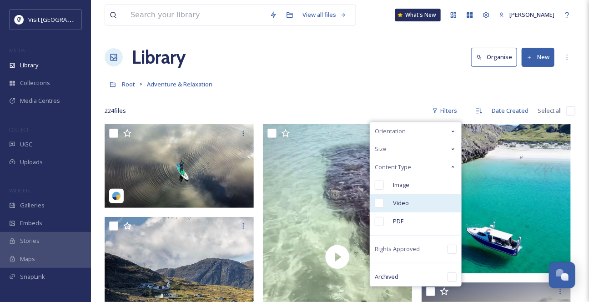
click at [393, 207] on span "Video" at bounding box center [401, 203] width 16 height 9
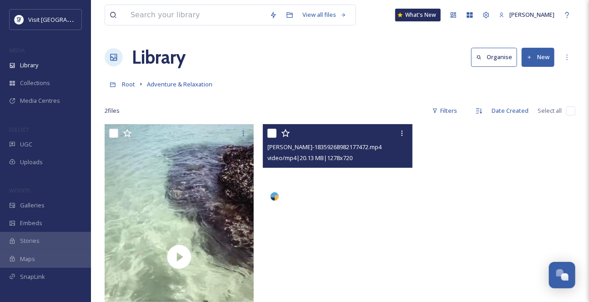
click at [352, 194] on video "robson_surf-18359268982177472.mp4" at bounding box center [337, 166] width 149 height 84
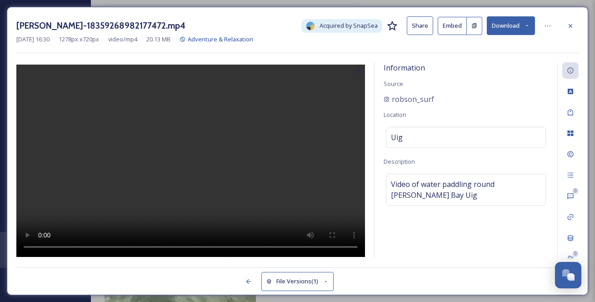
click at [531, 22] on button "Download" at bounding box center [511, 25] width 48 height 19
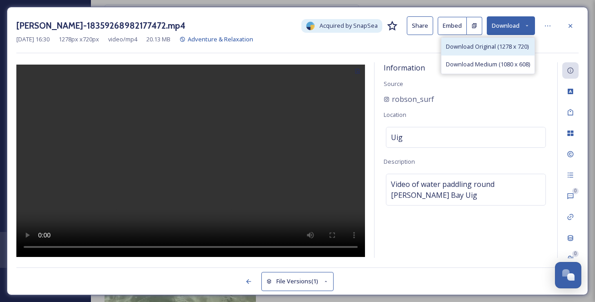
click at [517, 43] on div "Download Original (1278 x 720)" at bounding box center [488, 47] width 93 height 18
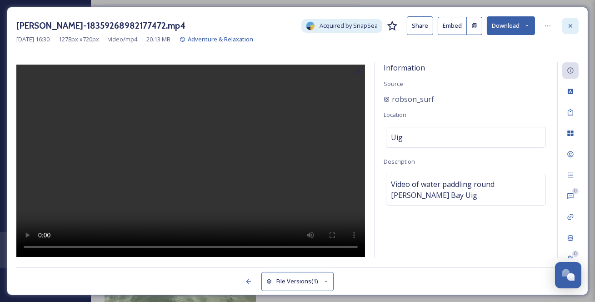
click at [575, 25] on div at bounding box center [570, 26] width 16 height 16
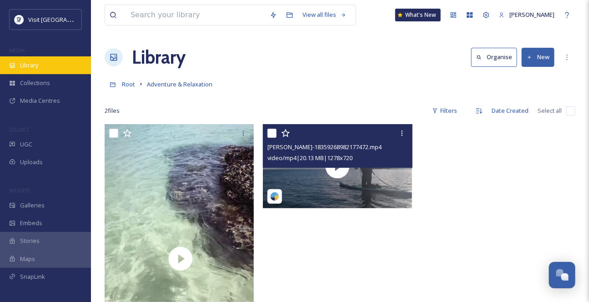
click at [37, 70] on span "Library" at bounding box center [29, 65] width 18 height 9
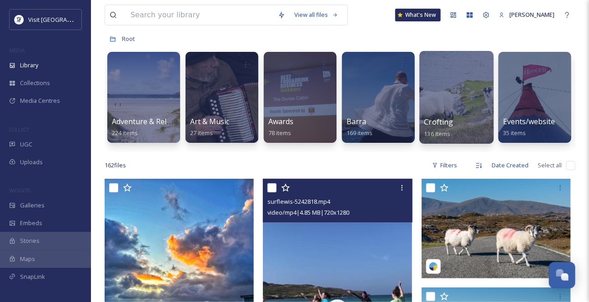
scroll to position [41, 0]
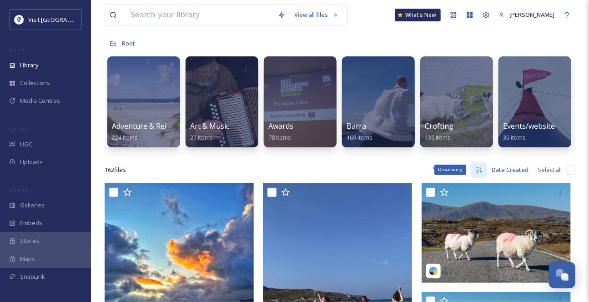
click at [471, 178] on div "Descending" at bounding box center [479, 170] width 16 height 16
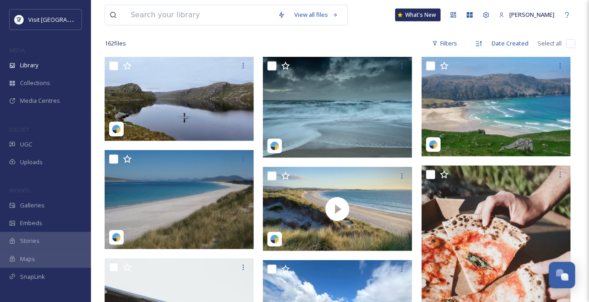
scroll to position [41, 0]
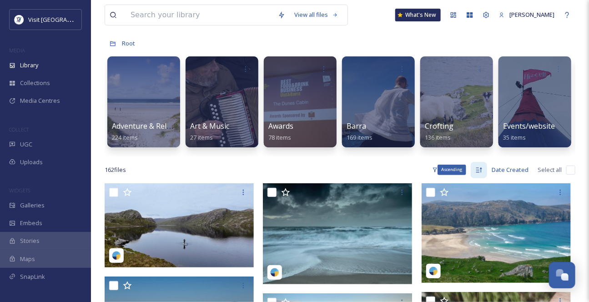
click at [475, 174] on icon at bounding box center [478, 169] width 7 height 7
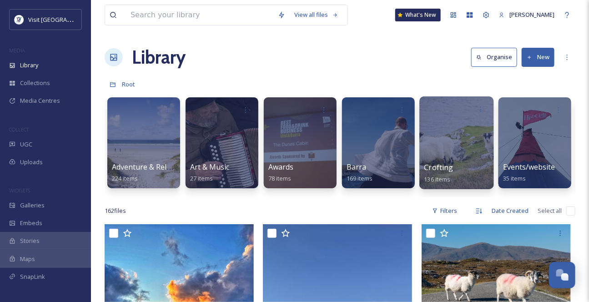
scroll to position [82, 0]
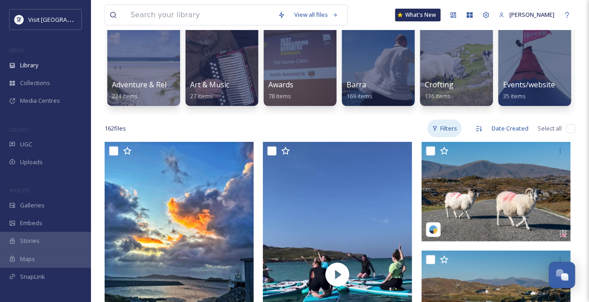
click at [427, 137] on div "Filters" at bounding box center [444, 129] width 34 height 18
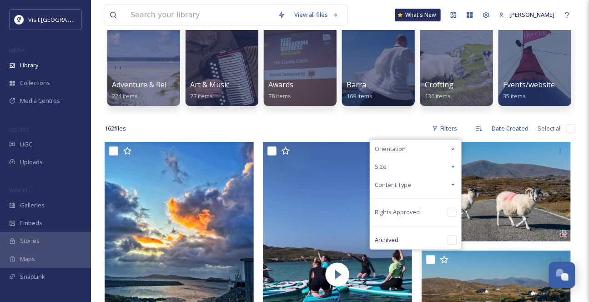
click at [449, 188] on icon at bounding box center [452, 184] width 7 height 7
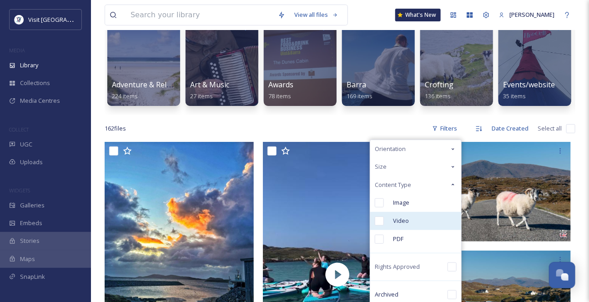
click at [375, 226] on input "checkbox" at bounding box center [379, 220] width 9 height 9
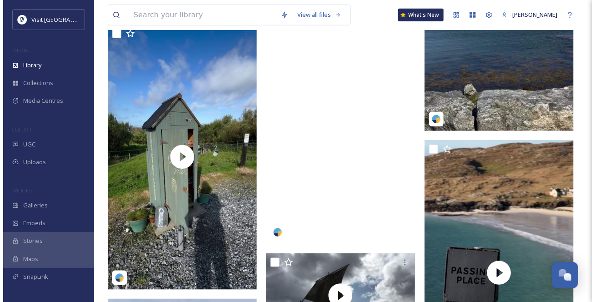
scroll to position [1612, 0]
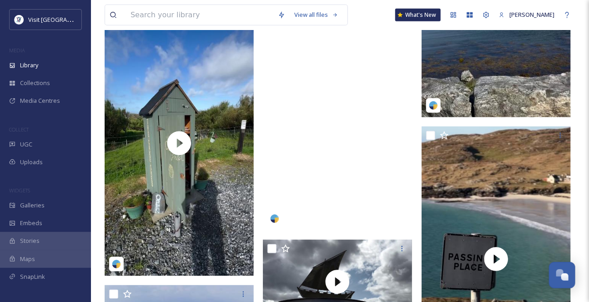
click at [363, 181] on video "grannyjimbo-4275384.mp4" at bounding box center [337, 97] width 149 height 265
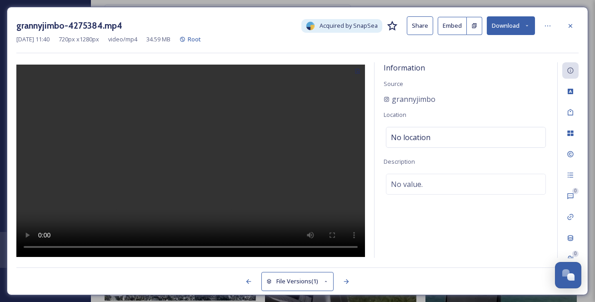
click at [526, 26] on icon at bounding box center [527, 26] width 6 height 6
click at [503, 50] on span "Download Original (720 x 1280)" at bounding box center [487, 46] width 83 height 9
